Goal: Transaction & Acquisition: Book appointment/travel/reservation

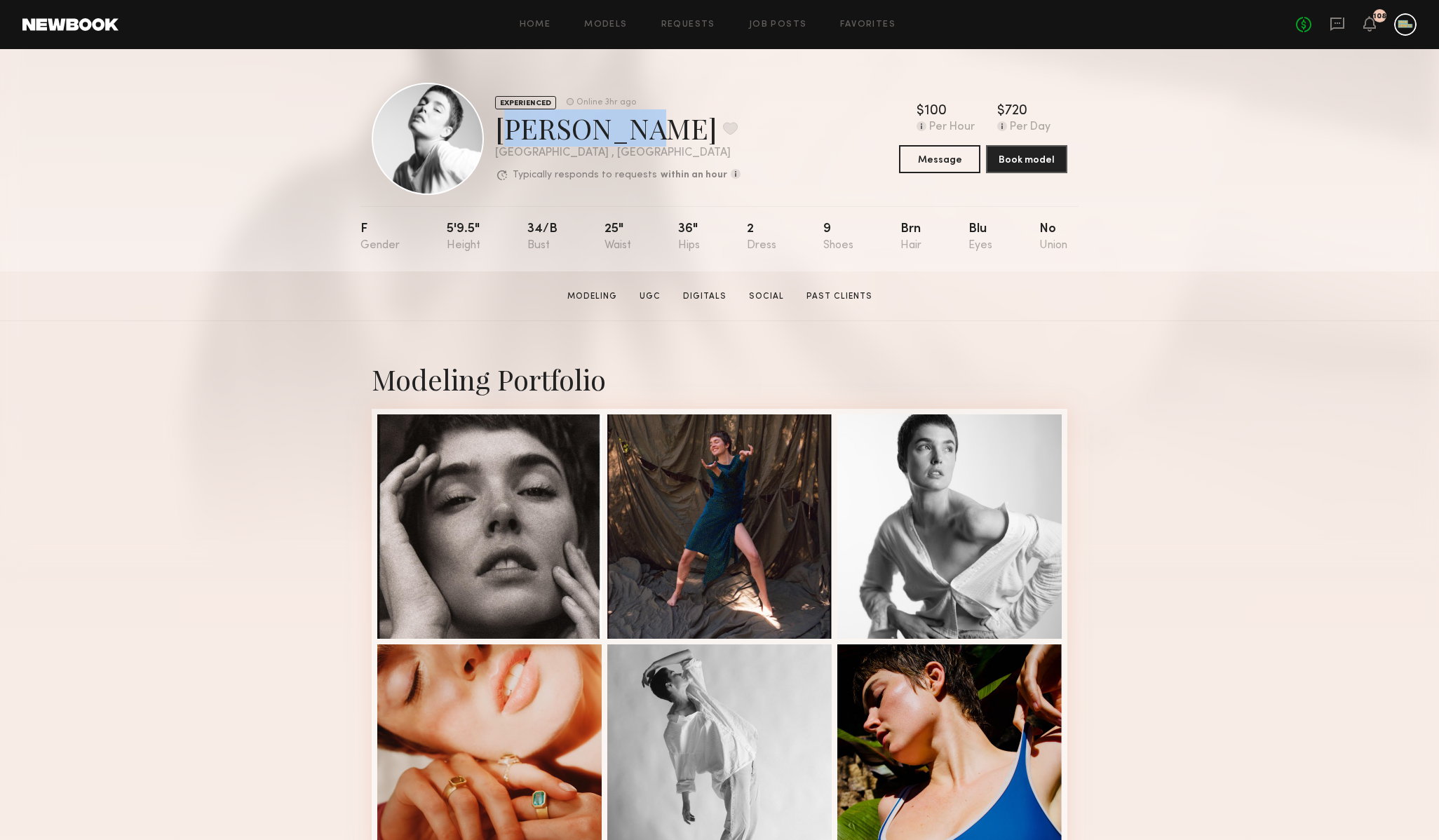
click at [546, 129] on div "[PERSON_NAME] Favorite" at bounding box center [617, 128] width 246 height 38
drag, startPoint x: 752, startPoint y: 224, endPoint x: 739, endPoint y: 226, distance: 13.2
click at [739, 226] on nb-model-profile-props "F 5'9.5" 34/b 25" 36" 2 9 Brn Blu No" at bounding box center [719, 239] width 718 height 65
drag, startPoint x: 694, startPoint y: 226, endPoint x: 665, endPoint y: 231, distance: 29.4
click at [665, 231] on nb-model-profile-props "F 5'9.5" 34/b 25" 36" 2 9 Brn Blu No" at bounding box center [719, 239] width 718 height 65
